Goal: Task Accomplishment & Management: Use online tool/utility

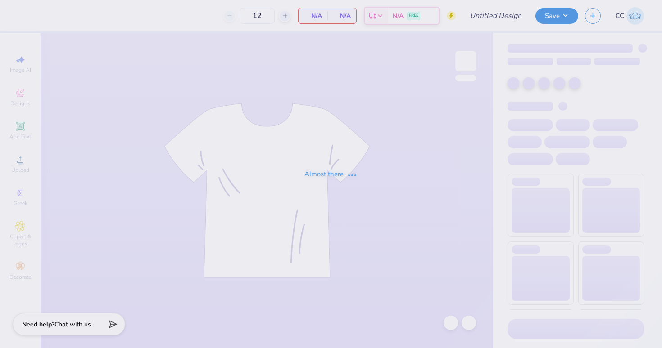
type input "APHI big little"
type input "24"
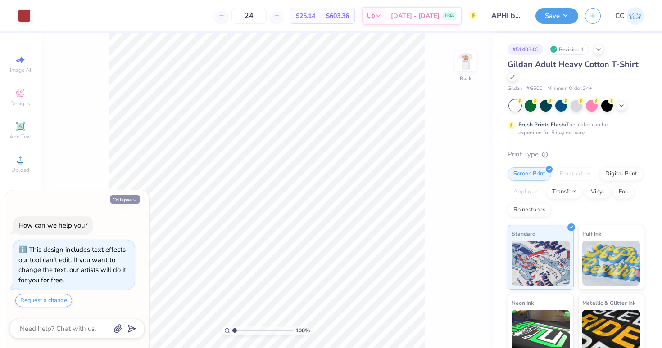
click at [121, 202] on button "Collapse" at bounding box center [125, 199] width 30 height 9
type textarea "x"
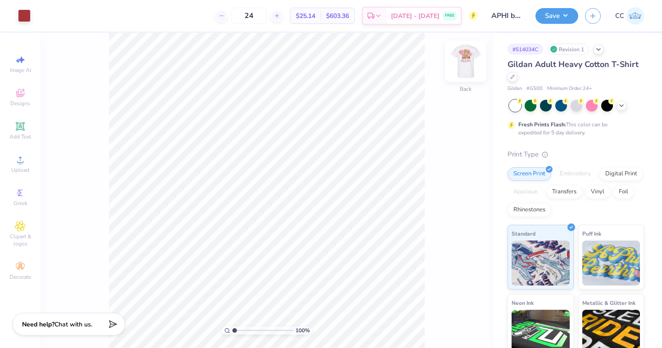
click at [464, 59] on img at bounding box center [465, 61] width 36 height 36
click at [73, 17] on div at bounding box center [73, 15] width 13 height 13
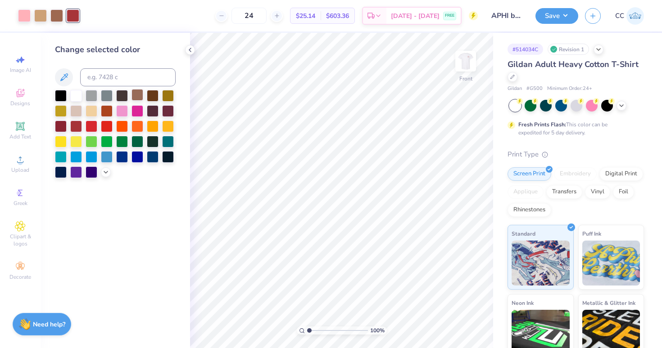
click at [137, 93] on div at bounding box center [137, 95] width 12 height 12
click at [151, 96] on div at bounding box center [153, 95] width 12 height 12
click at [468, 61] on img at bounding box center [465, 61] width 36 height 36
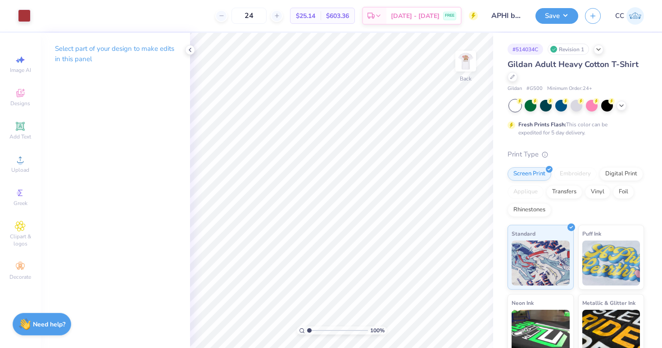
click at [468, 61] on img at bounding box center [465, 61] width 18 height 18
click at [565, 11] on button "Save" at bounding box center [556, 15] width 43 height 16
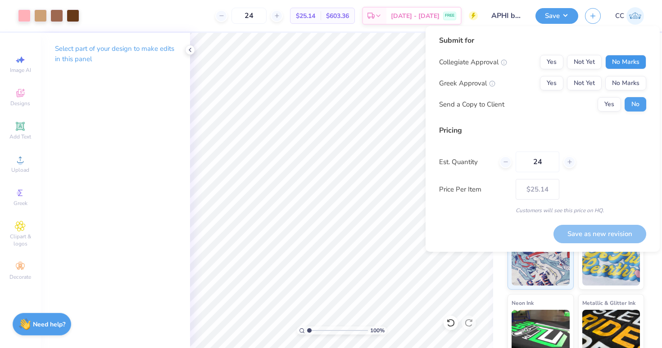
click at [632, 61] on button "No Marks" at bounding box center [625, 62] width 41 height 14
click at [549, 79] on button "Yes" at bounding box center [551, 83] width 23 height 14
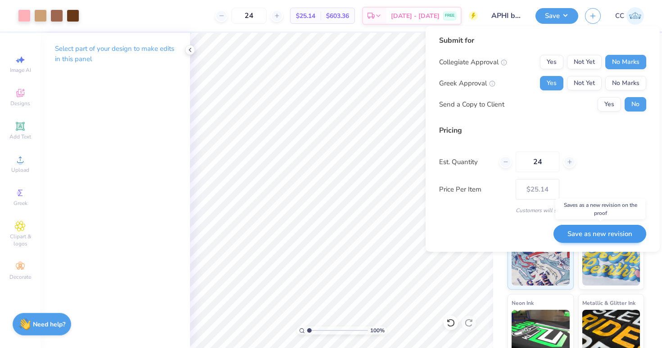
click at [592, 236] on button "Save as new revision" at bounding box center [599, 234] width 93 height 18
type input "$25.14"
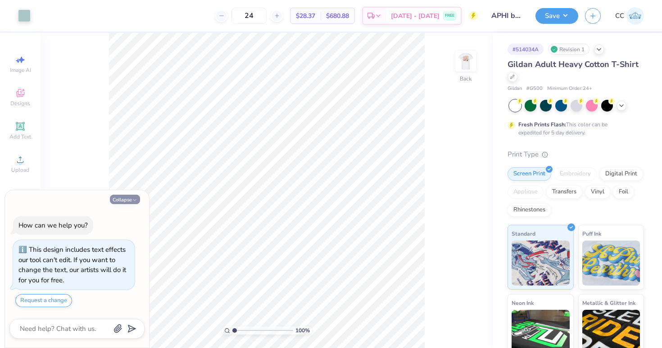
click at [126, 202] on button "Collapse" at bounding box center [125, 199] width 30 height 9
type textarea "x"
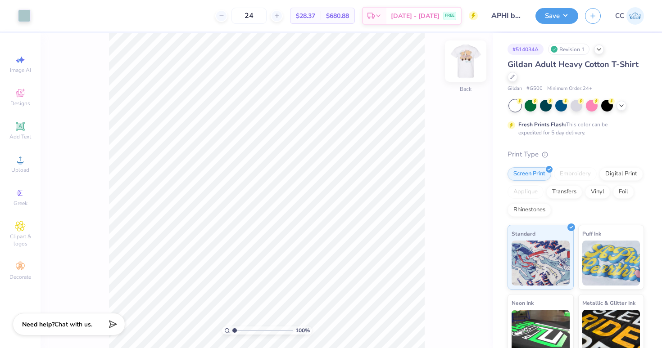
click at [467, 68] on img at bounding box center [465, 61] width 36 height 36
click at [43, 14] on div at bounding box center [40, 15] width 13 height 13
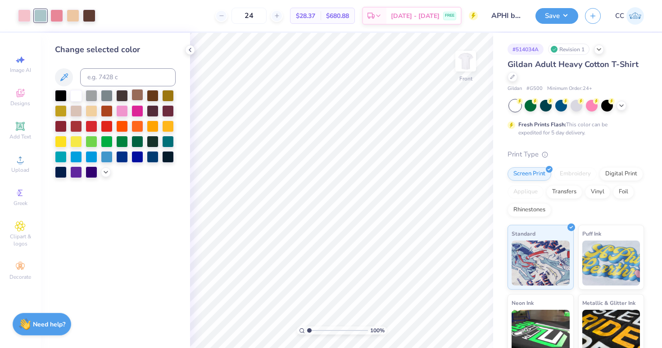
click at [138, 95] on div at bounding box center [137, 95] width 12 height 12
click at [156, 96] on div at bounding box center [153, 95] width 12 height 12
click at [143, 96] on div at bounding box center [137, 95] width 12 height 12
click at [75, 113] on div at bounding box center [76, 110] width 12 height 12
click at [140, 95] on div at bounding box center [137, 95] width 12 height 12
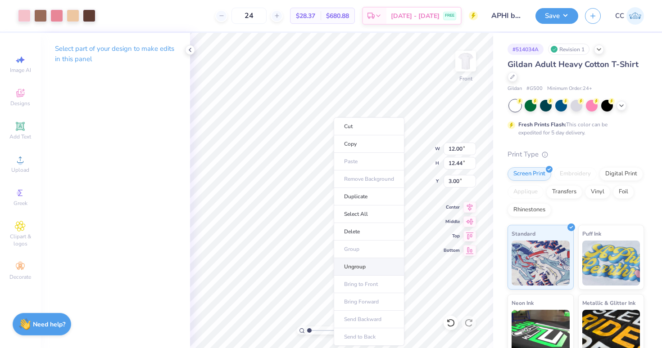
click at [348, 271] on li "Ungroup" at bounding box center [369, 267] width 71 height 18
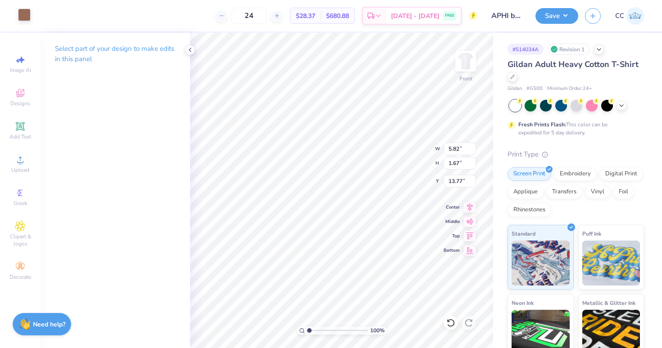
click at [22, 15] on div at bounding box center [24, 15] width 13 height 13
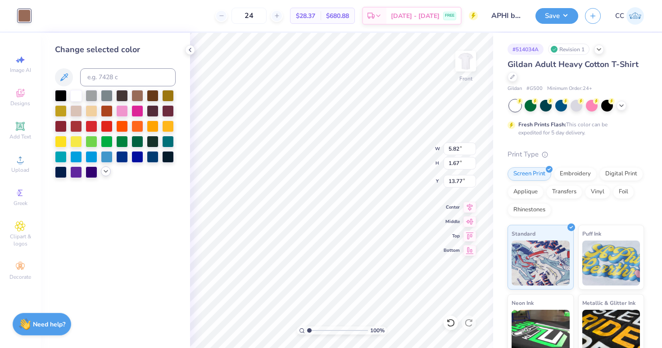
click at [104, 172] on polyline at bounding box center [106, 172] width 4 height 2
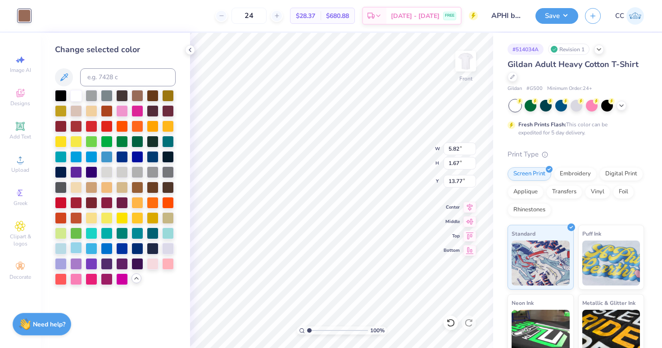
click at [79, 248] on div at bounding box center [76, 248] width 12 height 12
type input "0.58"
type input "0.78"
type input "5.90"
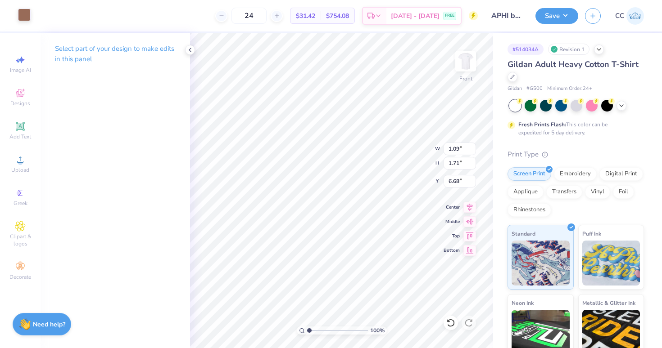
click at [31, 14] on div at bounding box center [24, 15] width 13 height 13
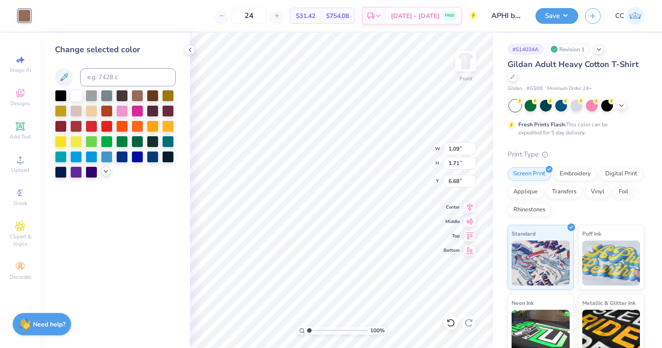
click at [106, 175] on icon at bounding box center [105, 171] width 7 height 7
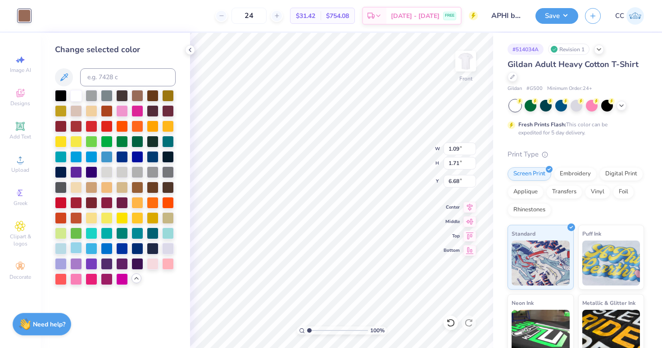
click at [78, 249] on div at bounding box center [76, 248] width 12 height 12
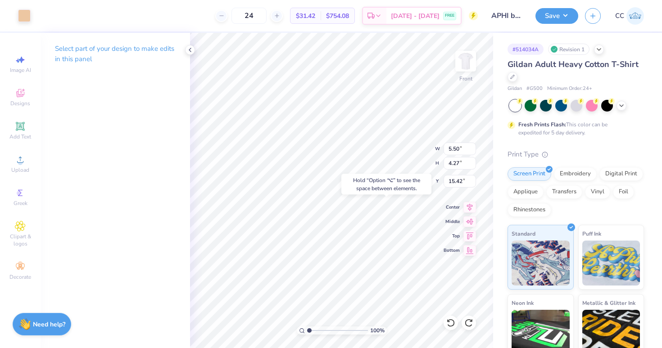
type input "4.43"
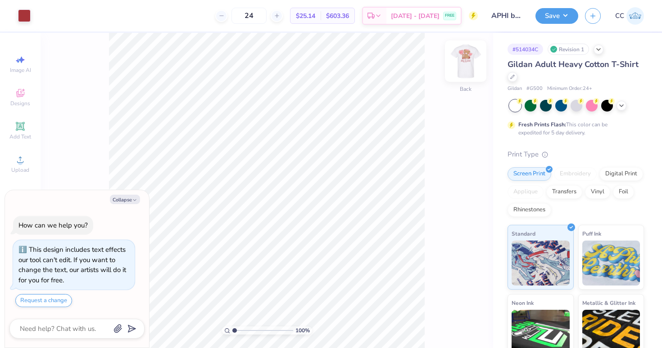
click at [465, 57] on img at bounding box center [465, 61] width 36 height 36
click at [465, 57] on img at bounding box center [465, 61] width 18 height 18
click at [463, 63] on img at bounding box center [465, 61] width 36 height 36
click at [71, 19] on div at bounding box center [73, 15] width 13 height 13
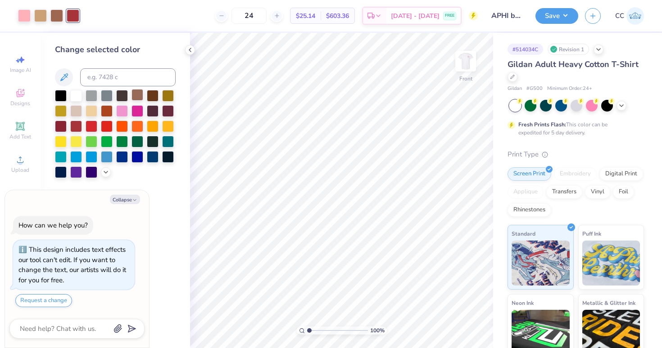
click at [136, 96] on div at bounding box center [137, 95] width 12 height 12
click at [150, 97] on div at bounding box center [153, 95] width 12 height 12
click at [547, 23] on button "Save" at bounding box center [556, 15] width 43 height 16
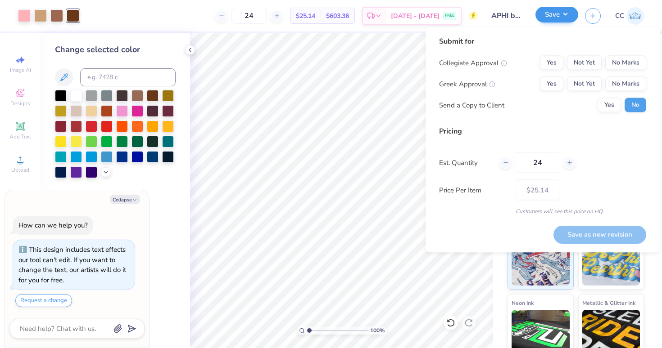
type textarea "x"
click at [615, 61] on button "No Marks" at bounding box center [625, 63] width 41 height 14
click at [549, 81] on button "Yes" at bounding box center [551, 84] width 23 height 14
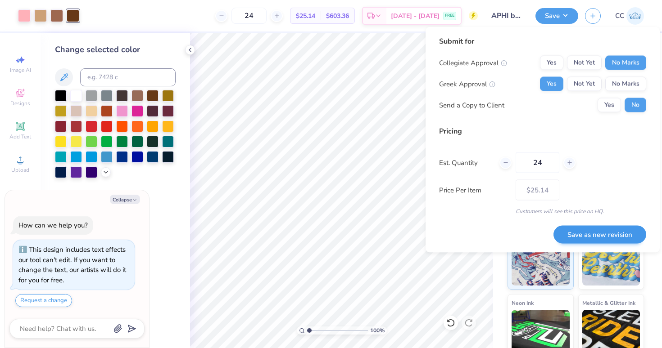
click at [595, 234] on button "Save as new revision" at bounding box center [599, 235] width 93 height 18
type input "$25.14"
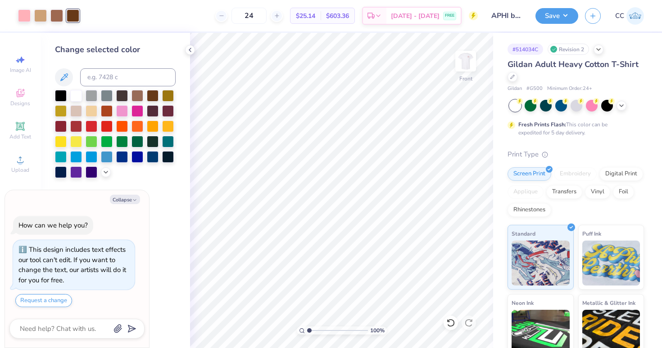
type textarea "x"
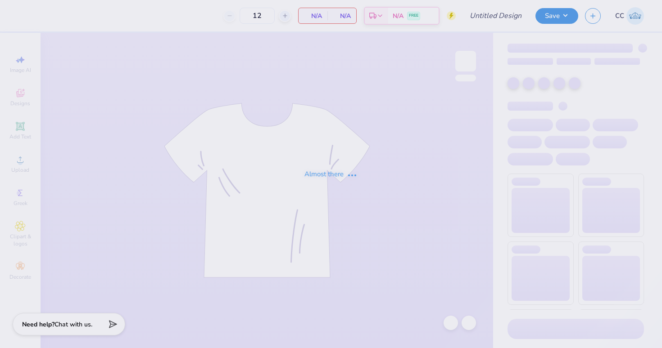
type input "APHI big little"
type input "24"
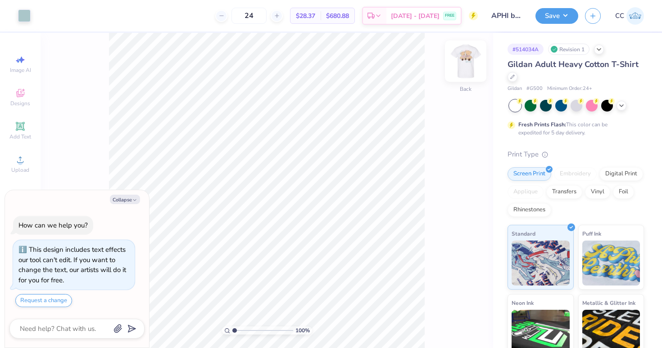
click at [472, 62] on img at bounding box center [465, 61] width 36 height 36
click at [43, 17] on div at bounding box center [40, 15] width 13 height 13
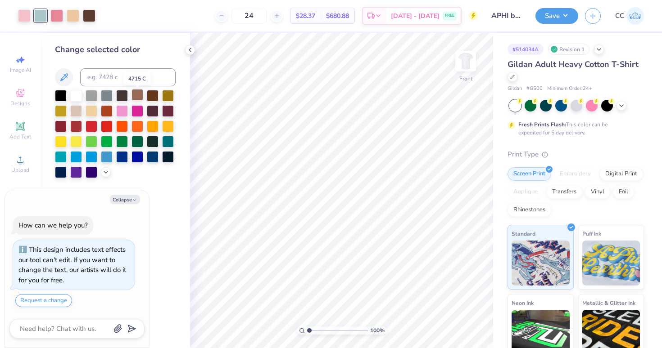
click at [134, 97] on div at bounding box center [137, 95] width 12 height 12
click at [149, 97] on div at bounding box center [153, 95] width 12 height 12
click at [135, 95] on div at bounding box center [137, 95] width 12 height 12
click at [76, 14] on div at bounding box center [73, 15] width 13 height 13
click at [79, 112] on div at bounding box center [76, 110] width 12 height 12
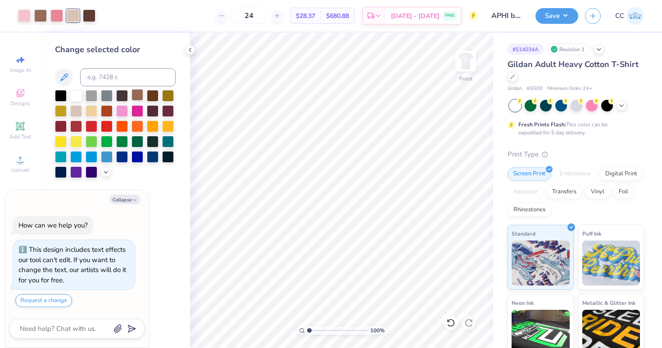
click at [142, 98] on div at bounding box center [137, 95] width 12 height 12
click at [102, 173] on div at bounding box center [106, 172] width 10 height 10
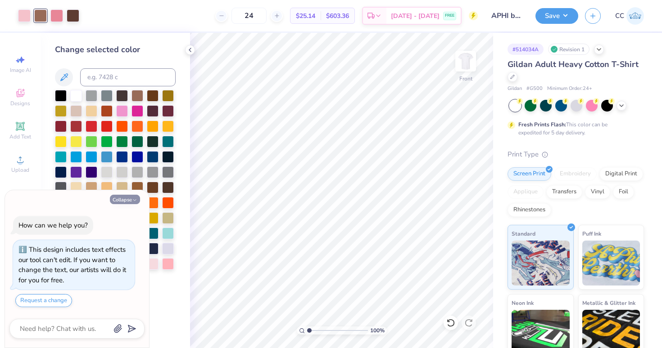
click at [121, 200] on button "Collapse" at bounding box center [125, 199] width 30 height 9
type textarea "x"
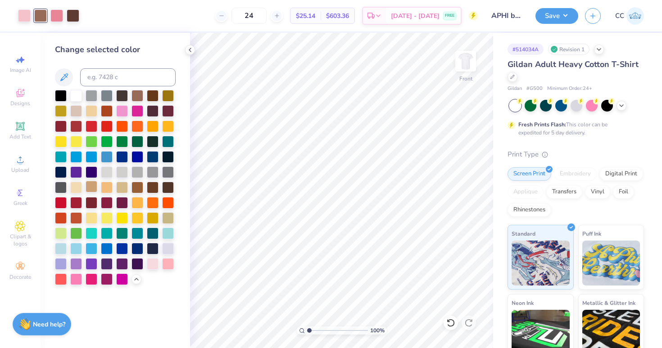
click at [91, 190] on div at bounding box center [92, 187] width 12 height 12
click at [24, 14] on div at bounding box center [24, 15] width 13 height 13
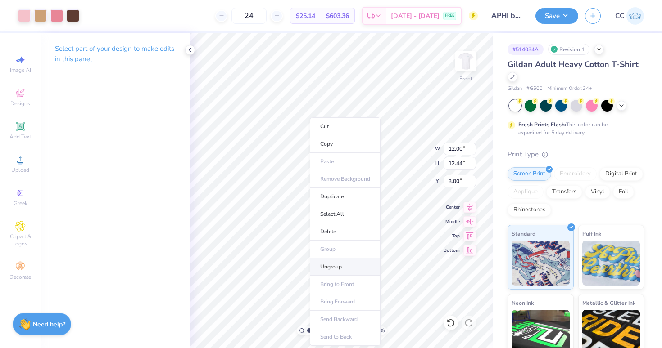
click at [326, 265] on li "Ungroup" at bounding box center [345, 267] width 71 height 18
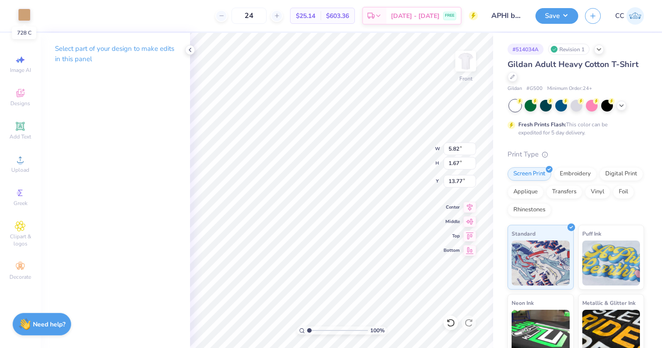
click at [24, 17] on div at bounding box center [24, 15] width 13 height 13
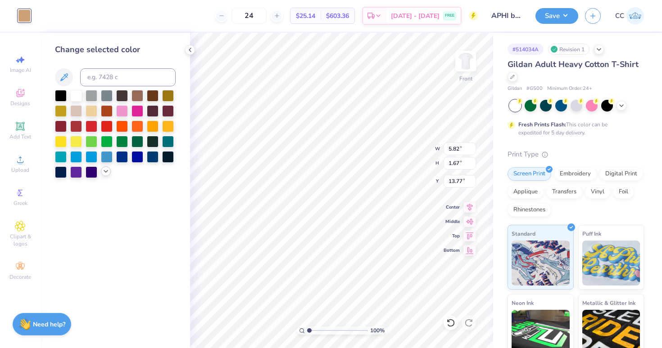
click at [104, 175] on icon at bounding box center [105, 171] width 7 height 7
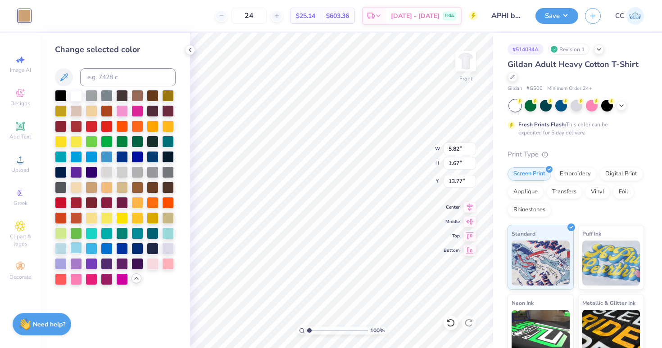
click at [75, 249] on div at bounding box center [76, 248] width 12 height 12
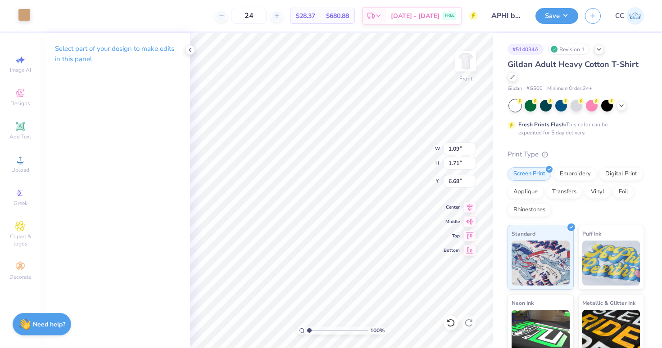
click at [23, 18] on div at bounding box center [24, 15] width 13 height 13
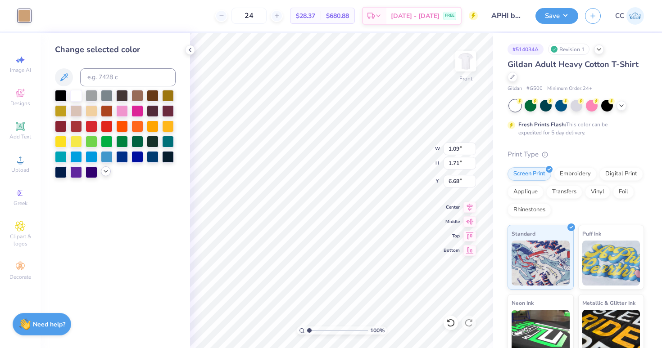
click at [104, 172] on icon at bounding box center [105, 171] width 7 height 7
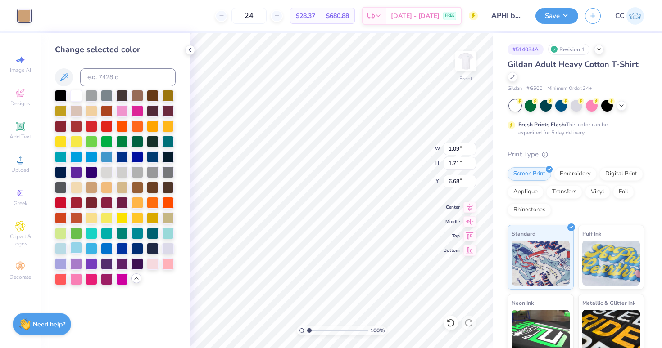
click at [77, 249] on div at bounding box center [76, 248] width 12 height 12
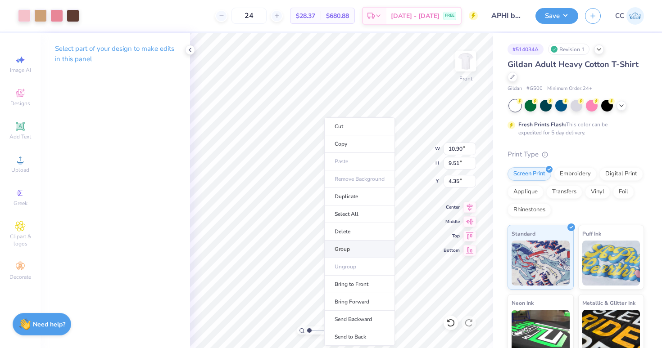
click at [352, 246] on li "Group" at bounding box center [359, 250] width 71 height 18
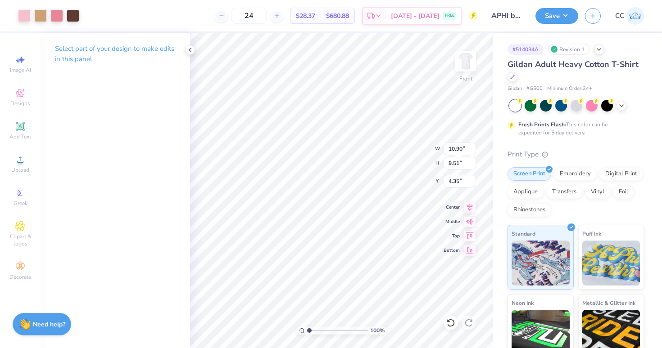
type input "12.37"
click at [27, 16] on div at bounding box center [24, 15] width 13 height 13
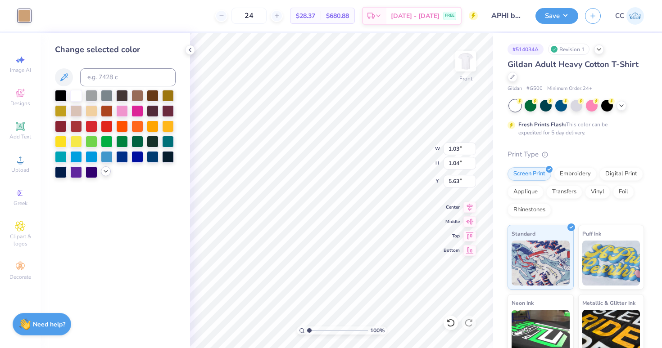
click at [105, 176] on div at bounding box center [106, 172] width 10 height 10
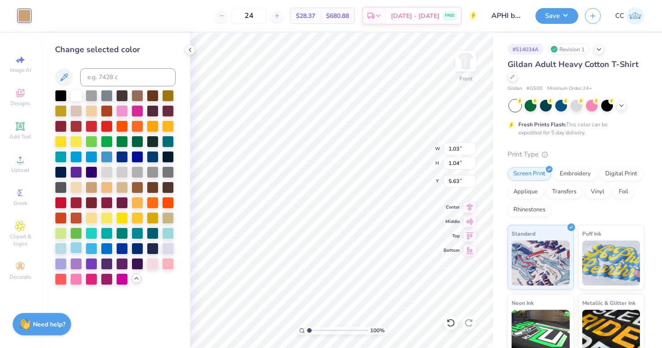
click at [77, 250] on div at bounding box center [76, 248] width 12 height 12
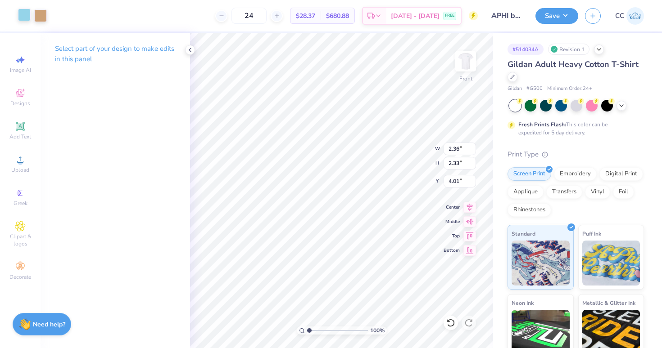
click at [22, 17] on div at bounding box center [24, 15] width 13 height 13
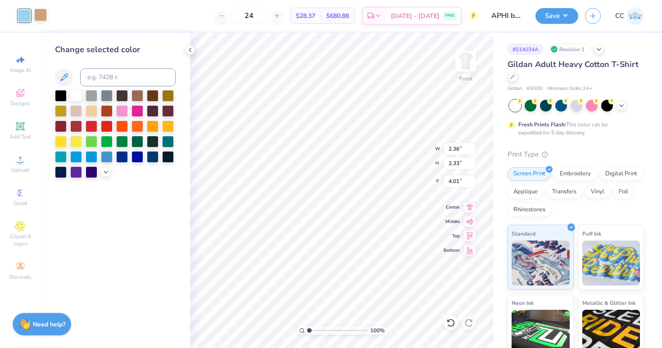
click at [38, 18] on div at bounding box center [40, 15] width 13 height 13
click at [106, 175] on icon at bounding box center [105, 171] width 7 height 7
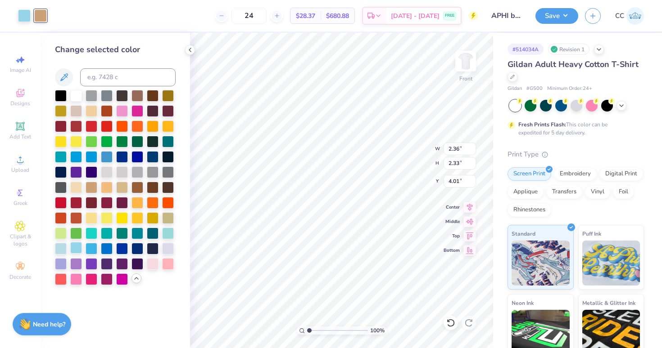
click at [76, 250] on div at bounding box center [76, 248] width 12 height 12
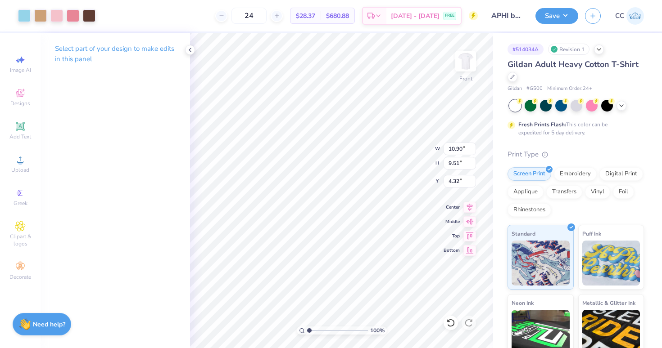
type input "14.77"
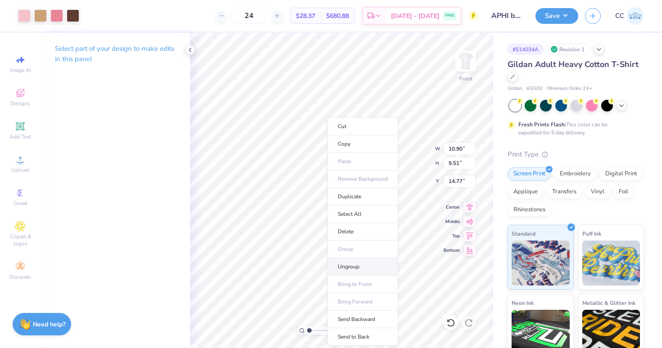
click at [345, 266] on li "Ungroup" at bounding box center [362, 267] width 71 height 18
type input "4.74"
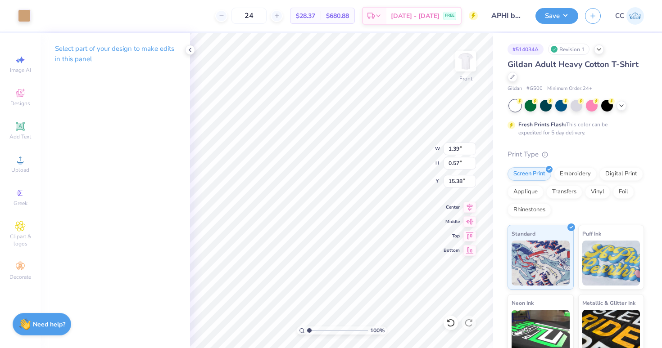
type input "13.28"
type input "0.08"
type input "0.03"
type input "14.81"
type input "16.17"
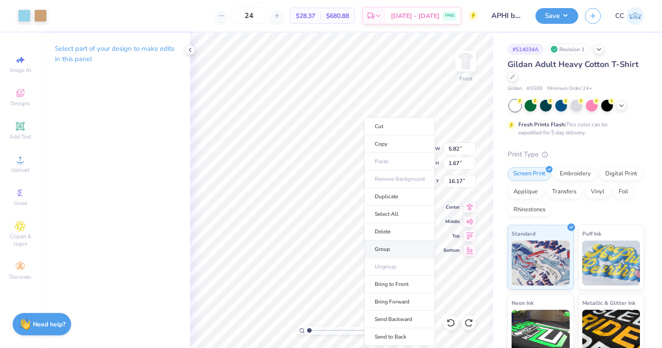
click at [376, 246] on li "Group" at bounding box center [399, 250] width 71 height 18
type input "17.50"
click at [380, 264] on li "Ungroup" at bounding box center [404, 267] width 71 height 18
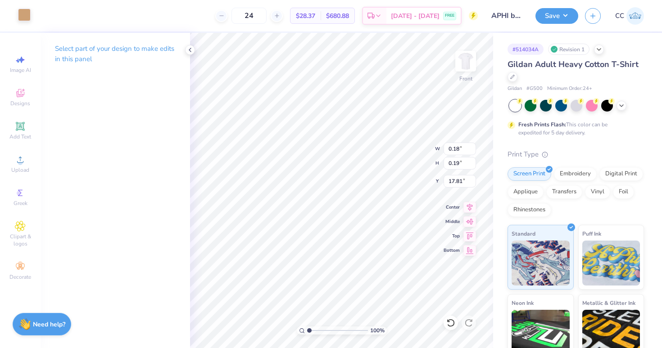
click at [27, 15] on div at bounding box center [24, 15] width 13 height 13
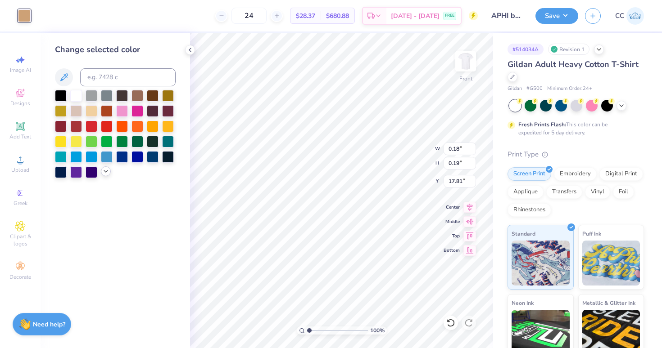
click at [106, 173] on icon at bounding box center [105, 171] width 7 height 7
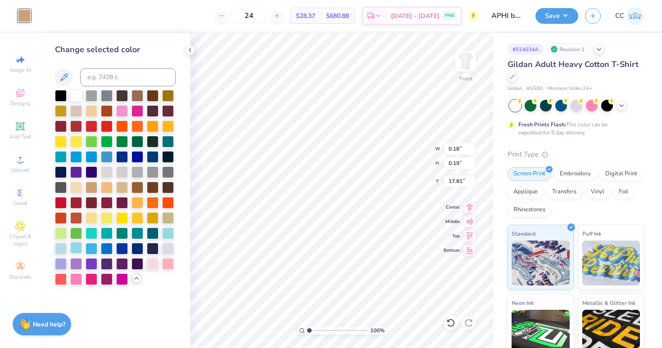
click at [75, 248] on div at bounding box center [76, 248] width 12 height 12
click at [192, 50] on icon at bounding box center [189, 49] width 7 height 7
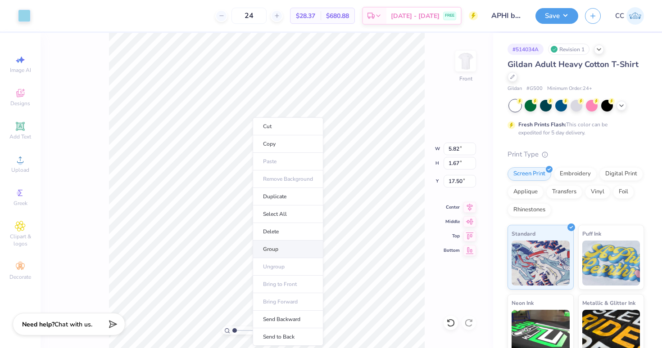
click at [268, 248] on li "Group" at bounding box center [288, 250] width 71 height 18
type input "14.00"
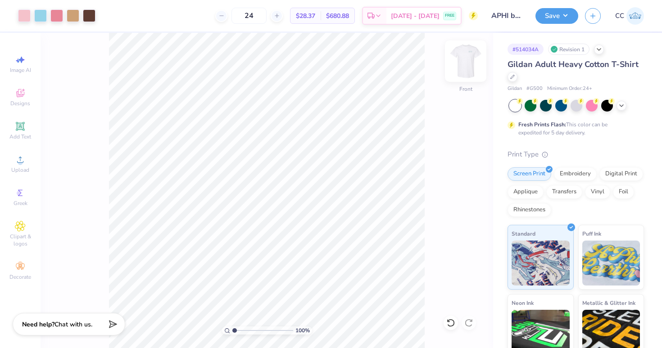
click at [475, 56] on img at bounding box center [465, 61] width 36 height 36
click at [469, 58] on img at bounding box center [465, 61] width 18 height 18
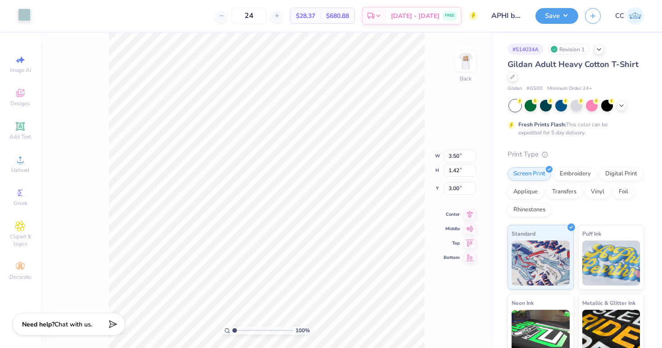
click at [18, 19] on div at bounding box center [24, 15] width 13 height 13
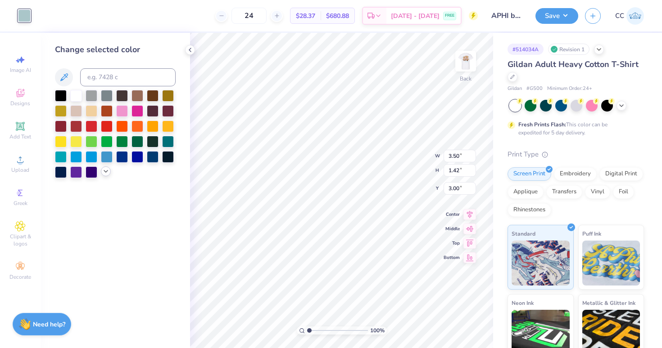
click at [108, 171] on icon at bounding box center [105, 171] width 7 height 7
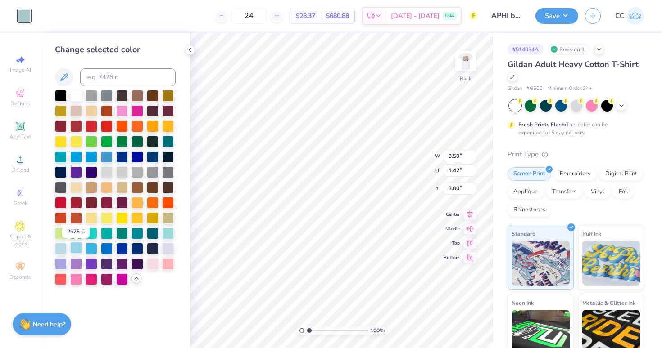
click at [75, 247] on div at bounding box center [76, 248] width 12 height 12
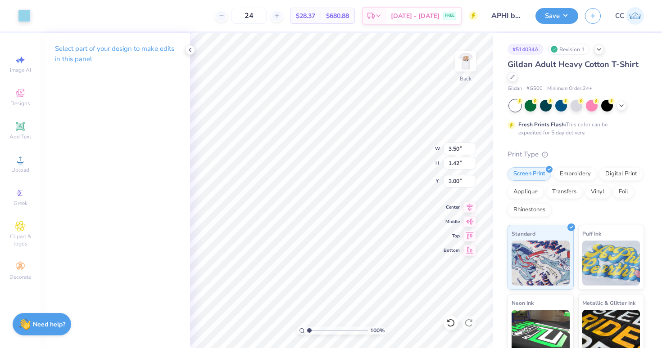
type input "4.69"
type input "1.91"
click at [461, 61] on img at bounding box center [465, 61] width 36 height 36
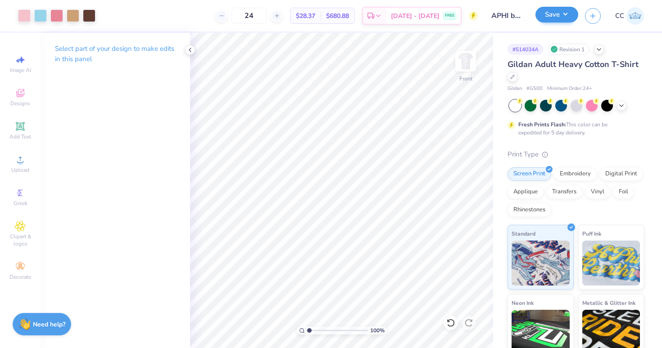
click at [571, 13] on button "Save" at bounding box center [556, 15] width 43 height 16
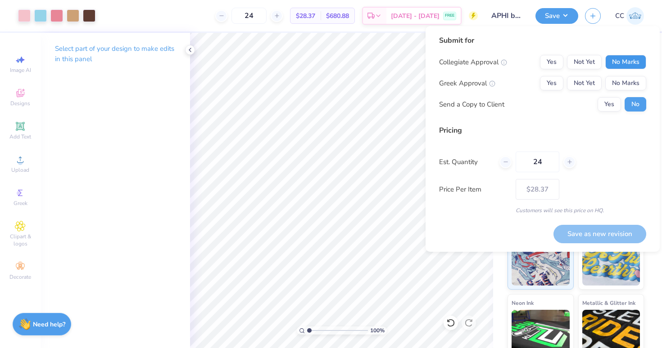
click at [632, 59] on button "No Marks" at bounding box center [625, 62] width 41 height 14
click at [549, 83] on button "Yes" at bounding box center [551, 83] width 23 height 14
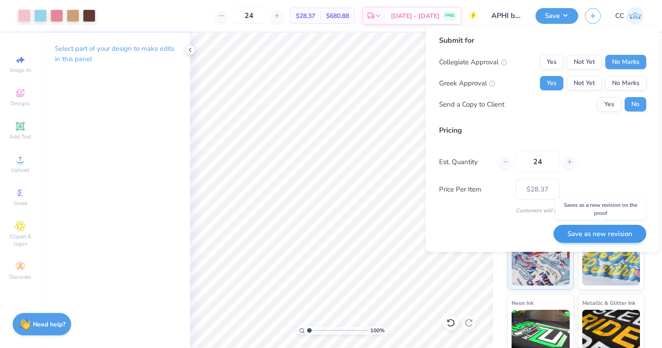
click at [589, 230] on button "Save as new revision" at bounding box center [599, 234] width 93 height 18
type input "$28.37"
